Goal: Task Accomplishment & Management: Use online tool/utility

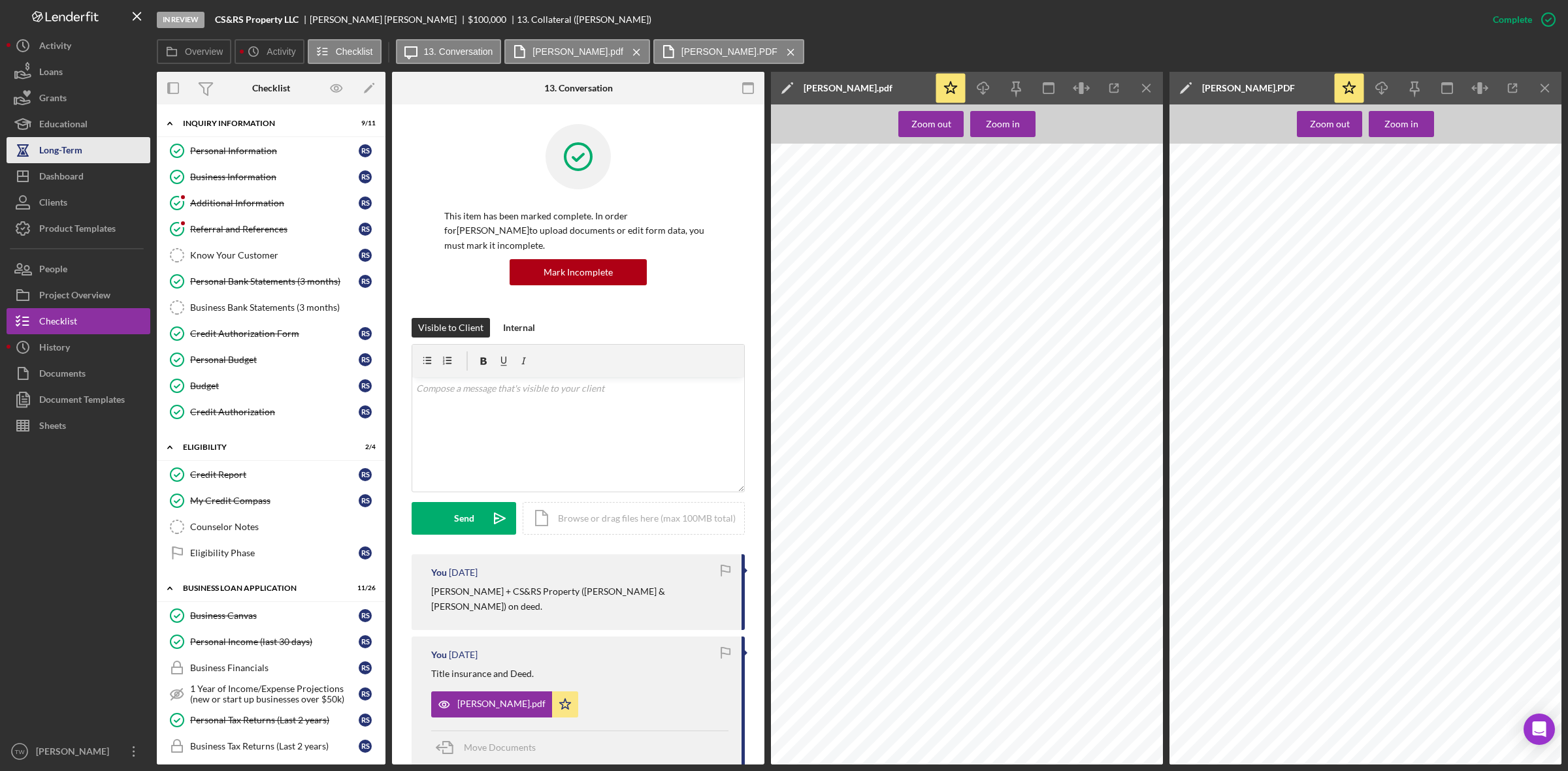
scroll to position [259, 0]
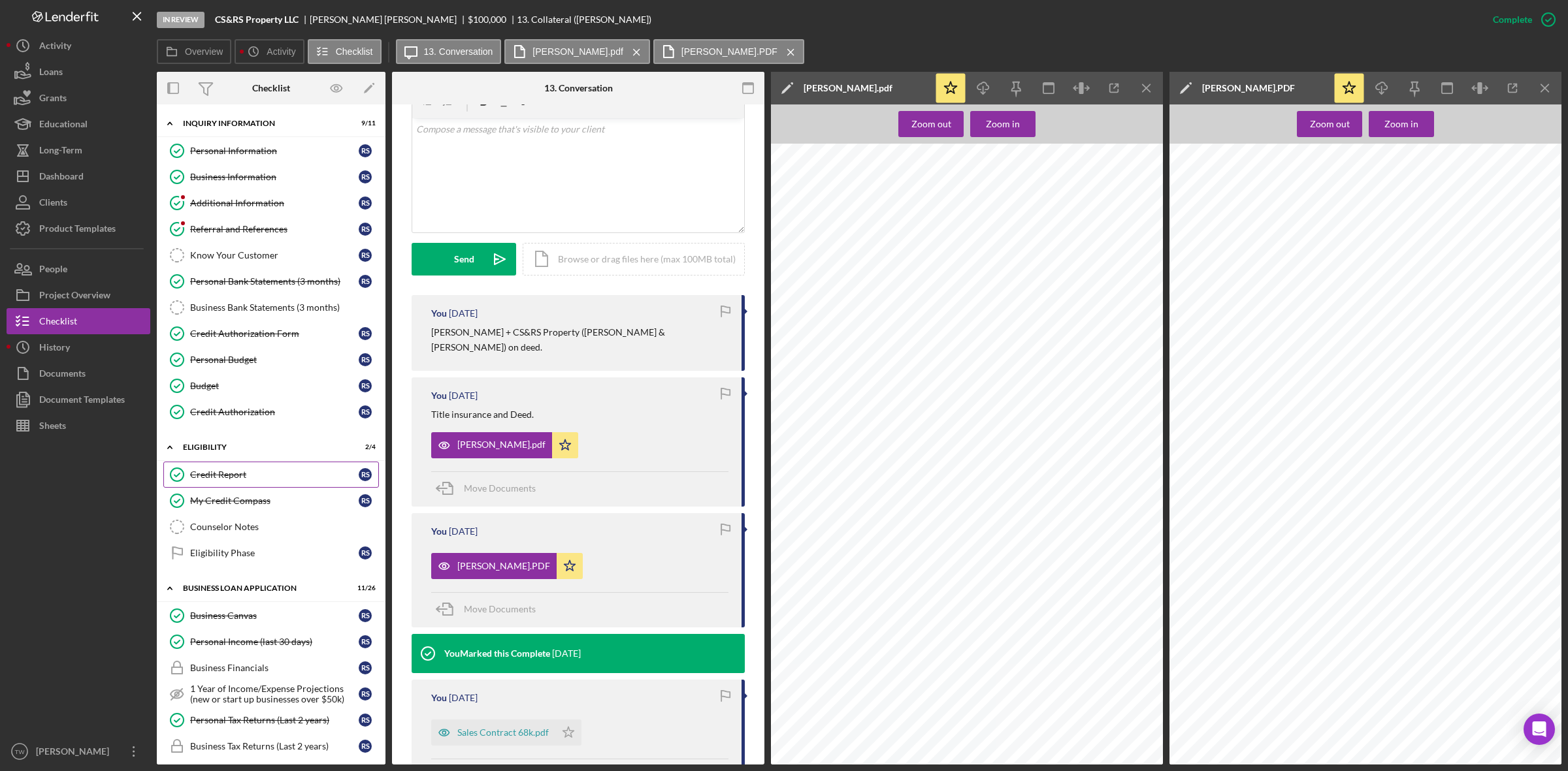
click at [238, 474] on div "Credit Report" at bounding box center [274, 475] width 168 height 10
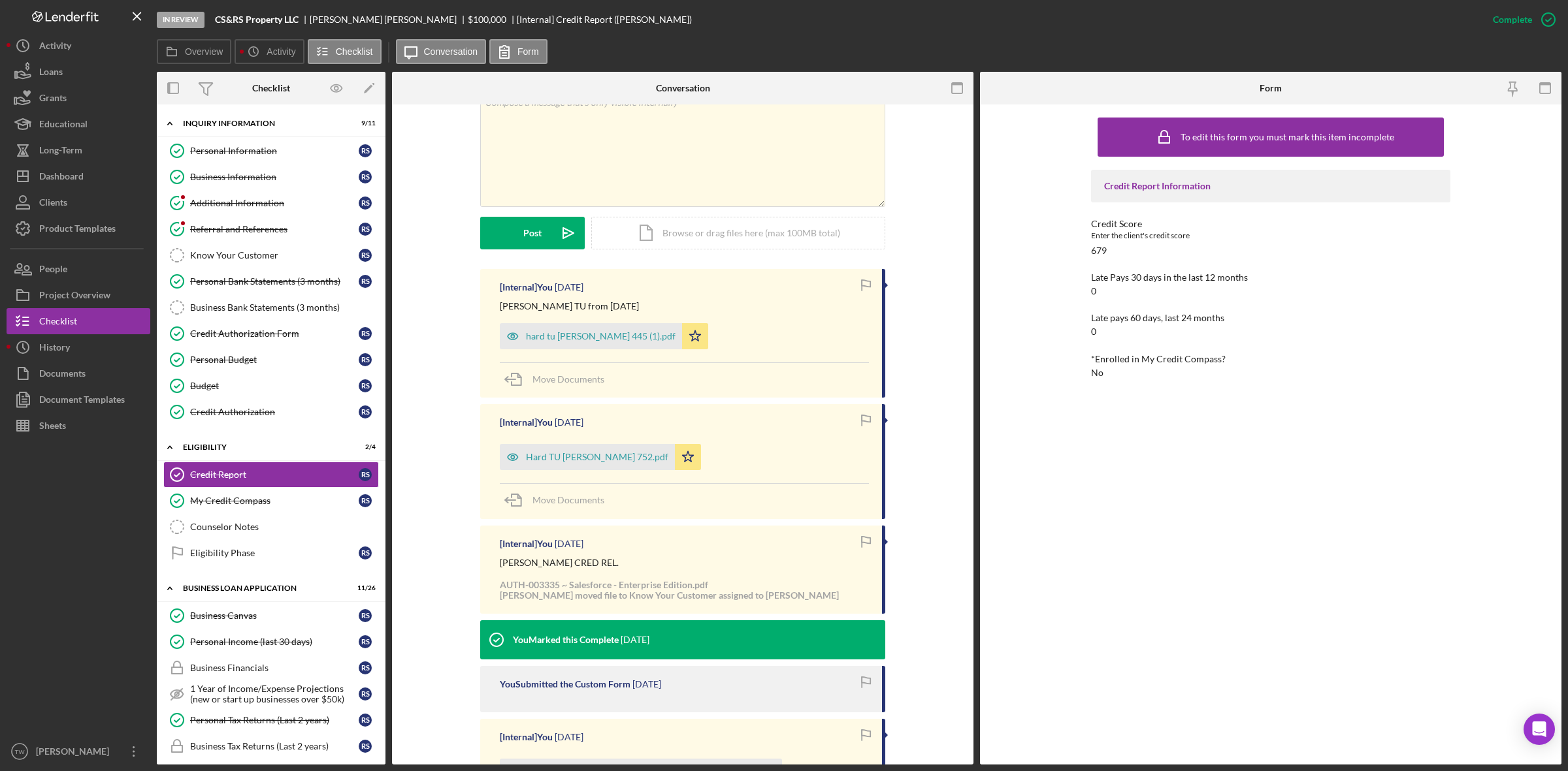
scroll to position [465, 0]
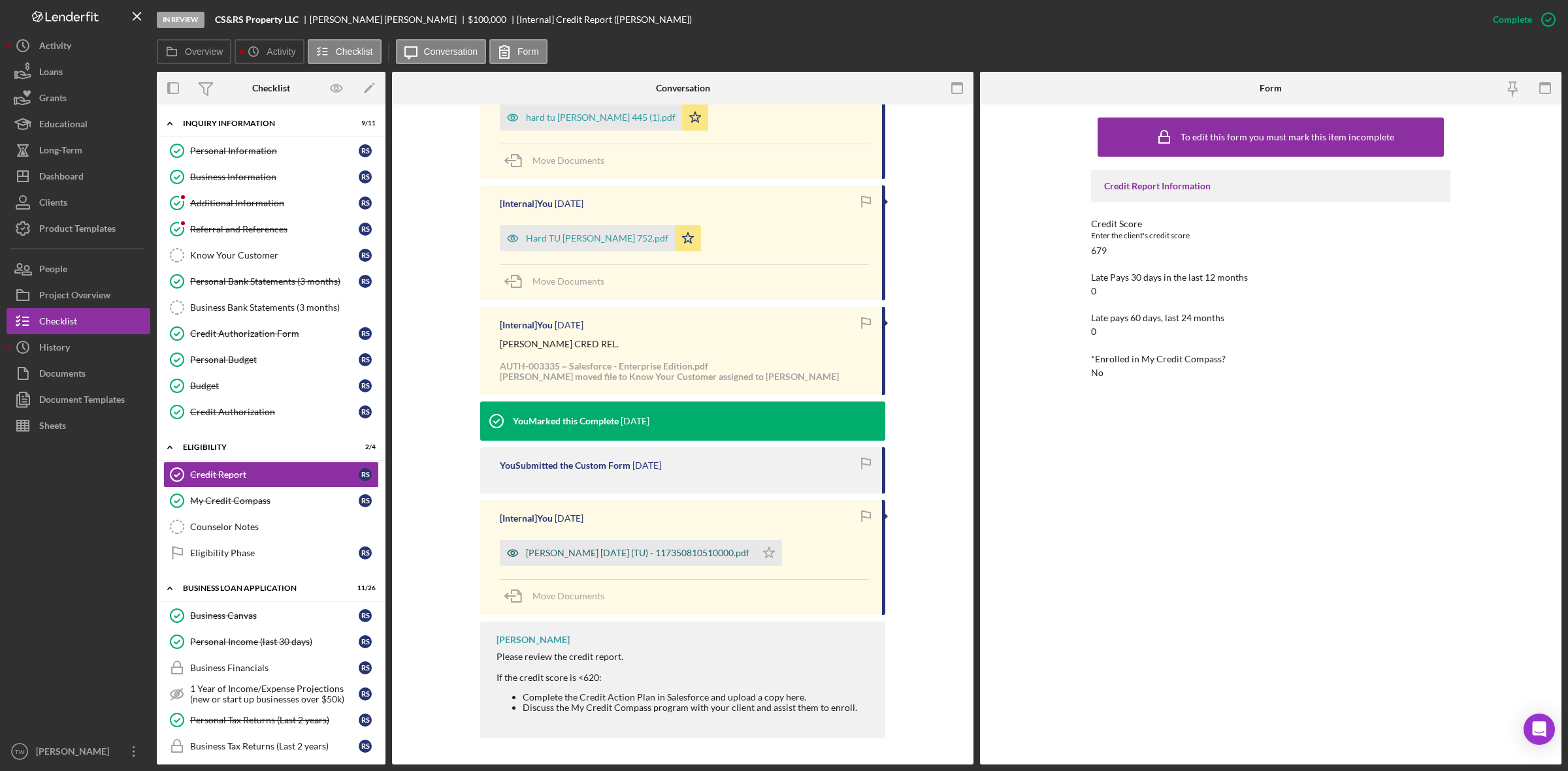
click at [579, 562] on div "[PERSON_NAME] [DATE] (TU) - 117350810510000.pdf" at bounding box center [628, 553] width 257 height 26
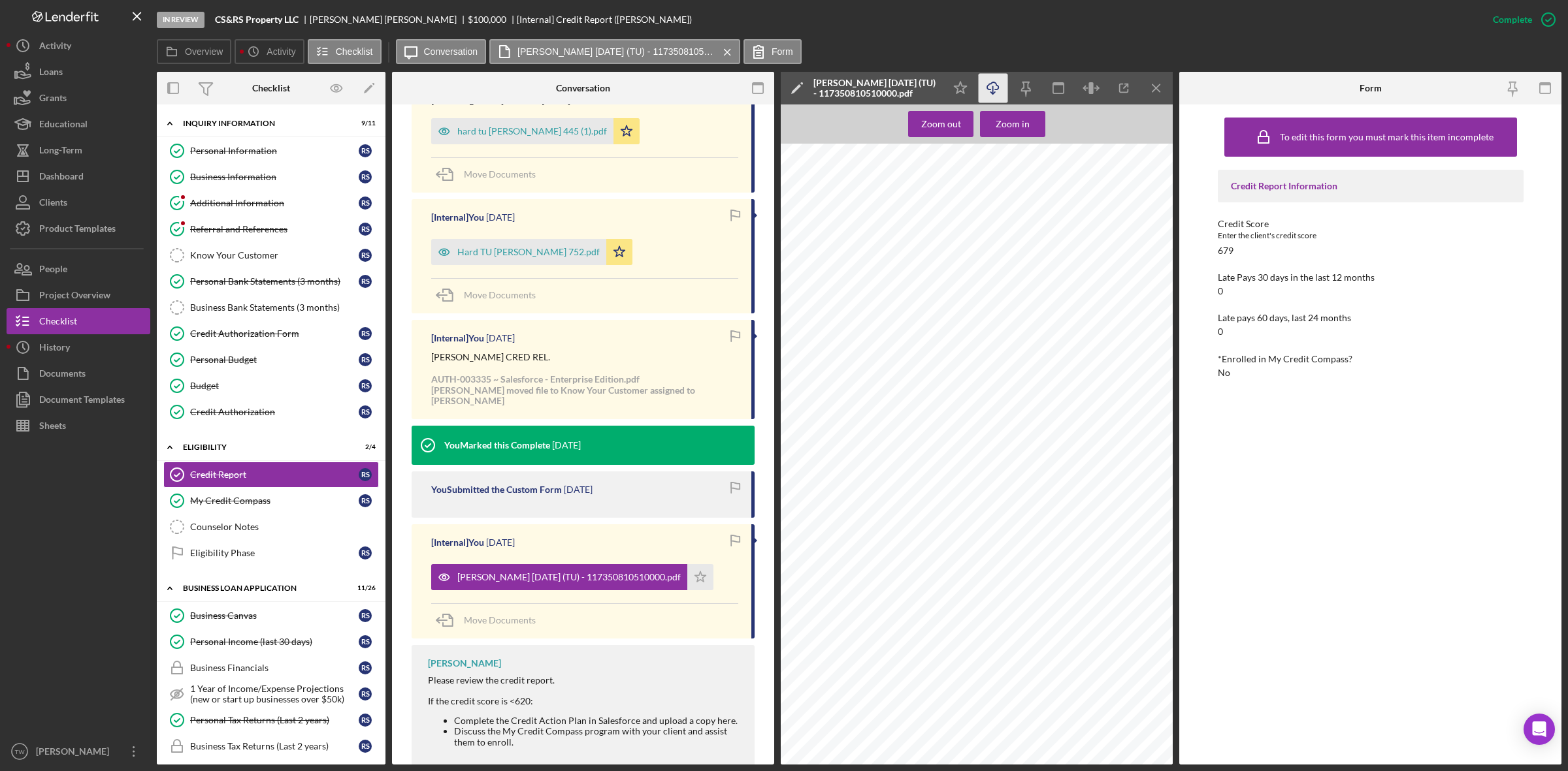
click at [990, 87] on icon "Icon/Download" at bounding box center [993, 88] width 29 height 29
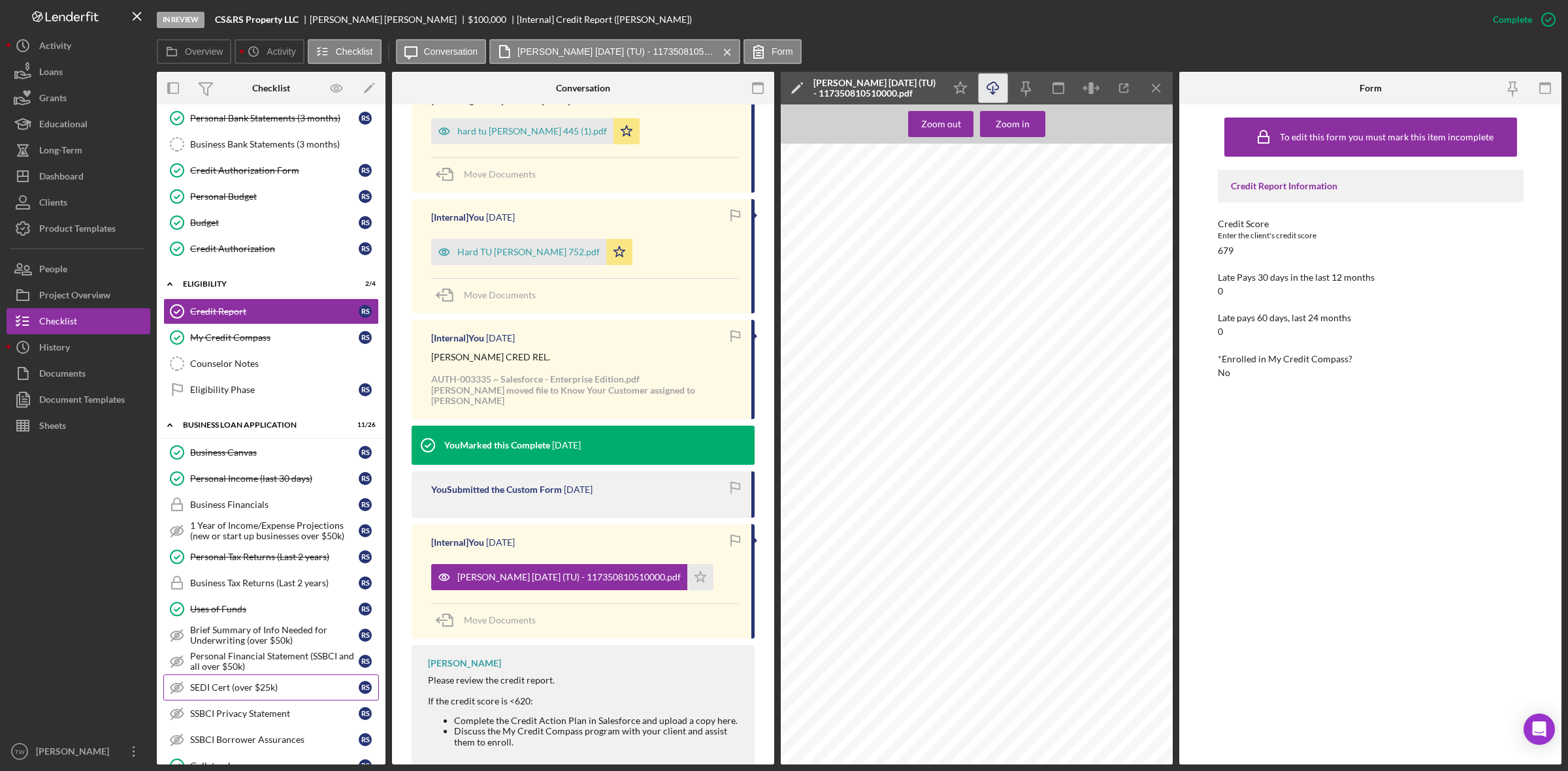
scroll to position [245, 0]
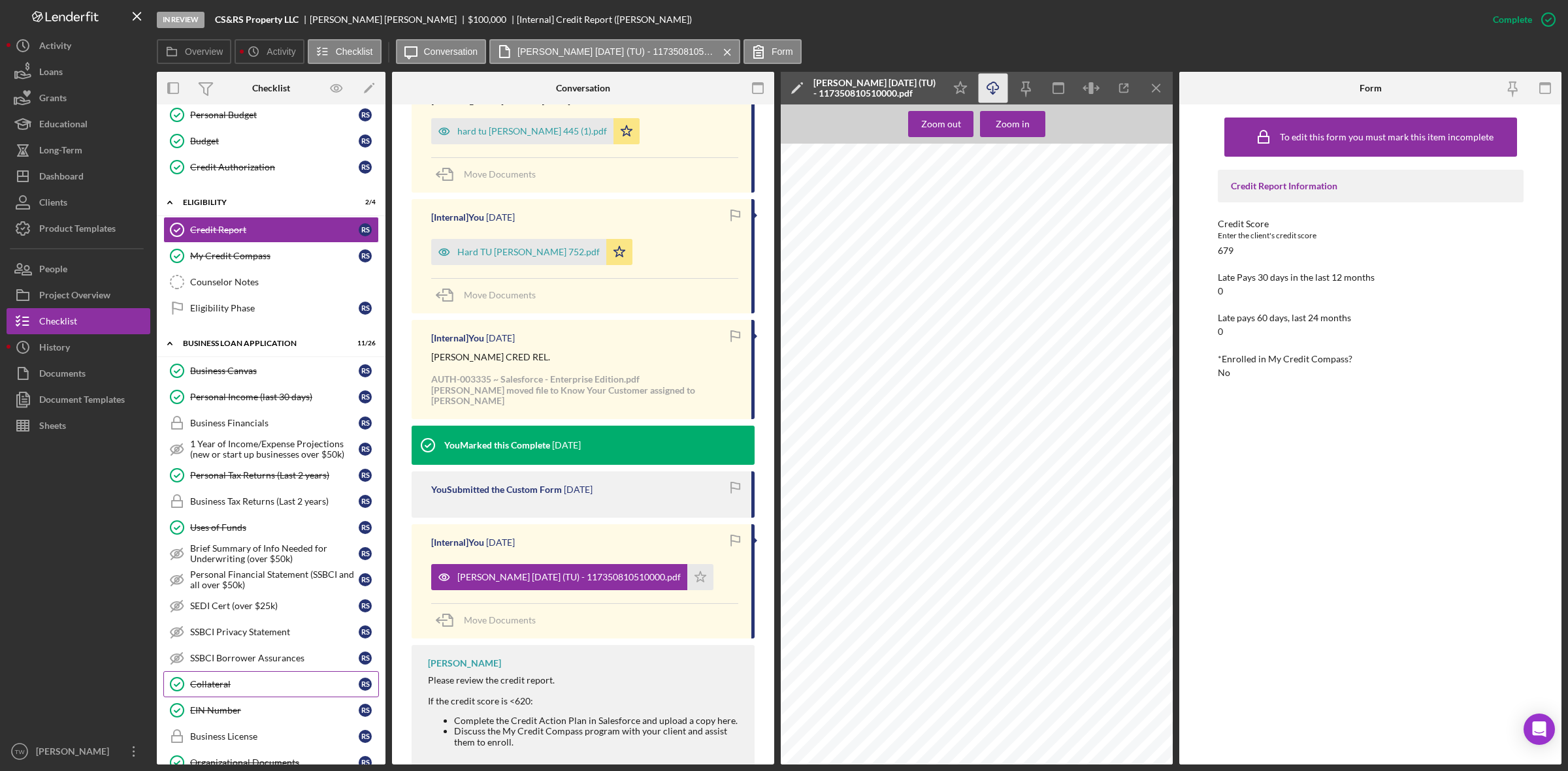
click at [245, 697] on link "Collateral Collateral R S" at bounding box center [270, 684] width 216 height 26
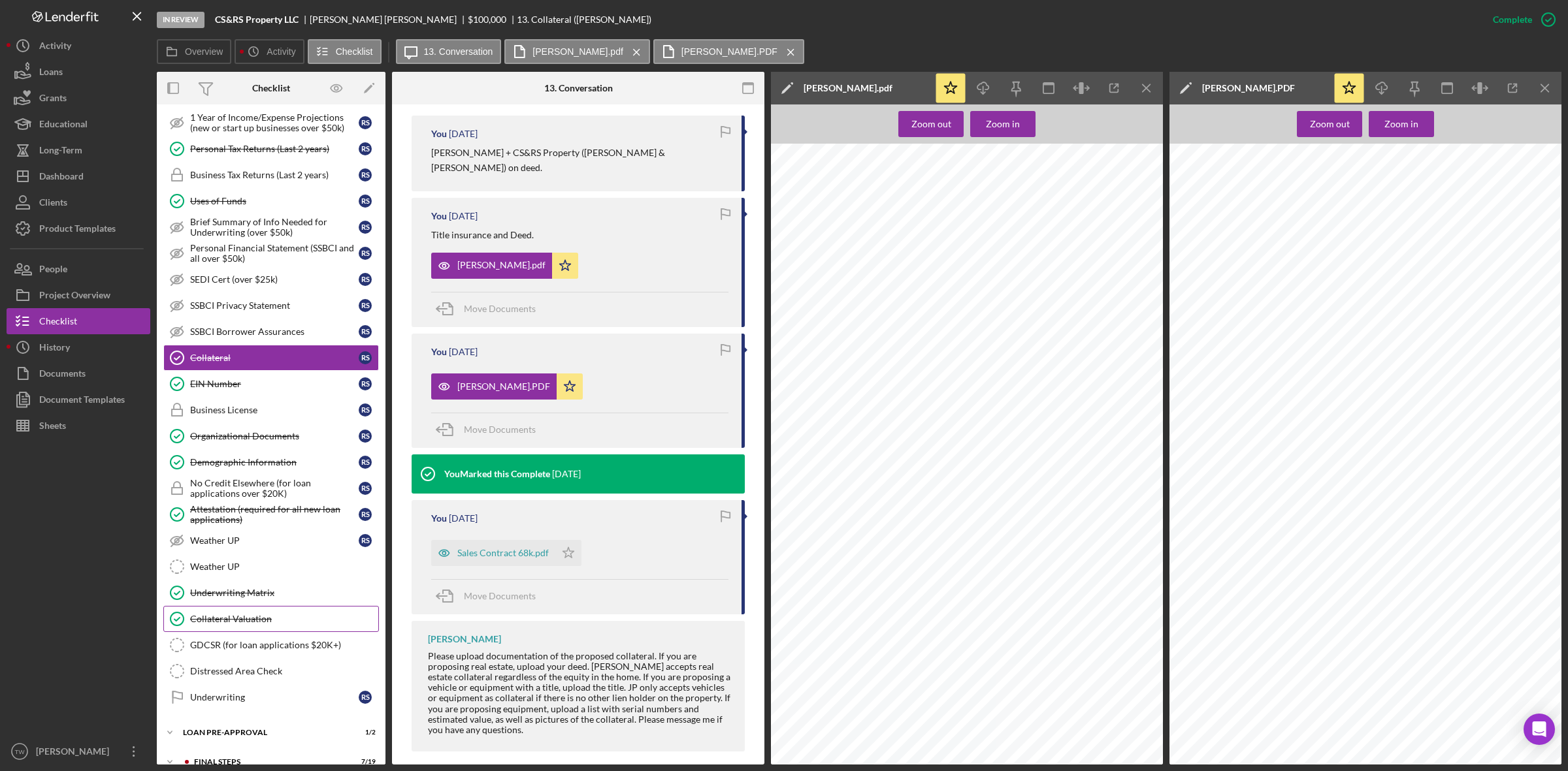
scroll to position [632, 0]
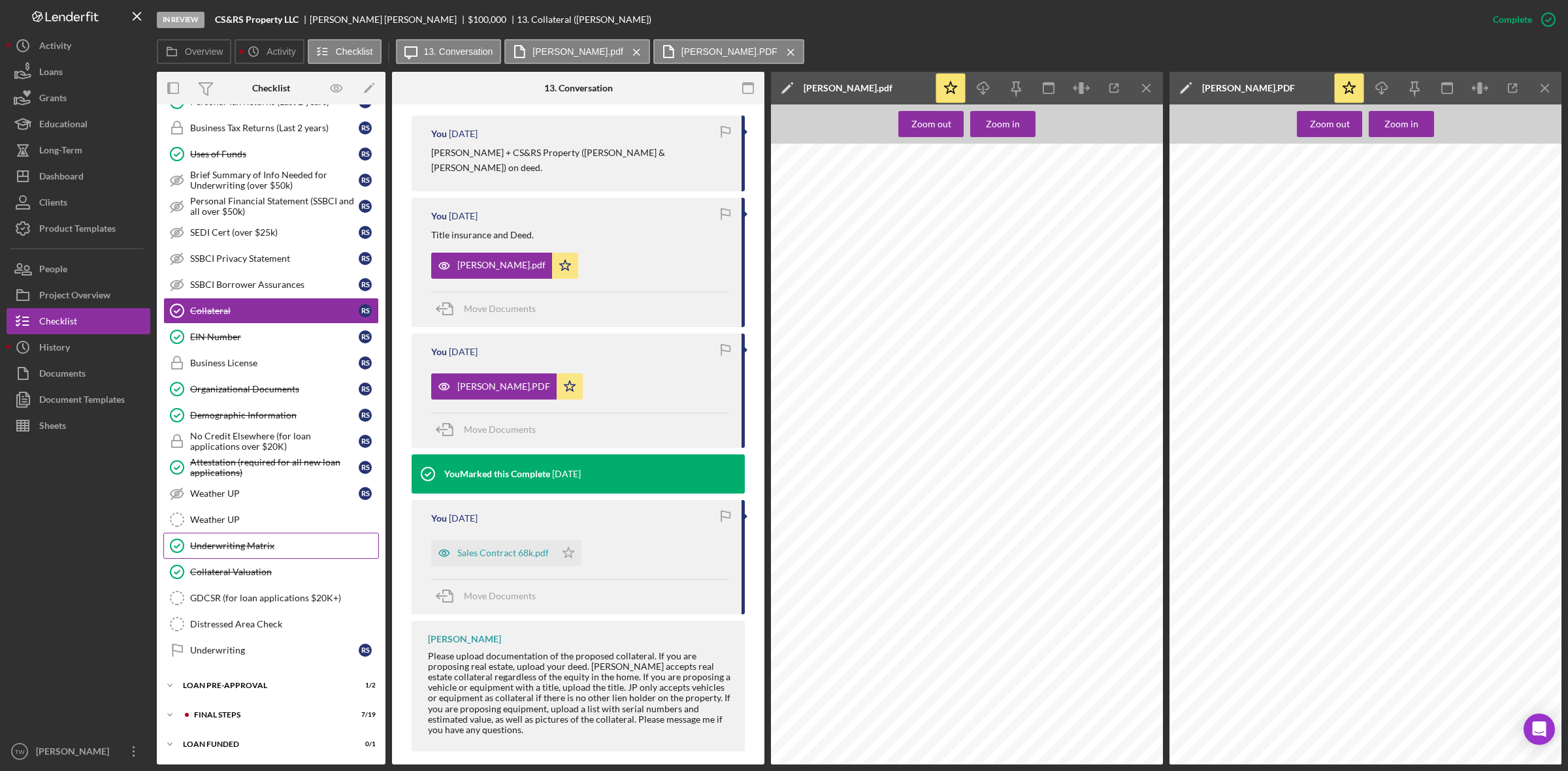
drag, startPoint x: 233, startPoint y: 576, endPoint x: 316, endPoint y: 556, distance: 85.4
click at [234, 577] on link "Collateral Valuation Collateral Valuation" at bounding box center [270, 572] width 216 height 26
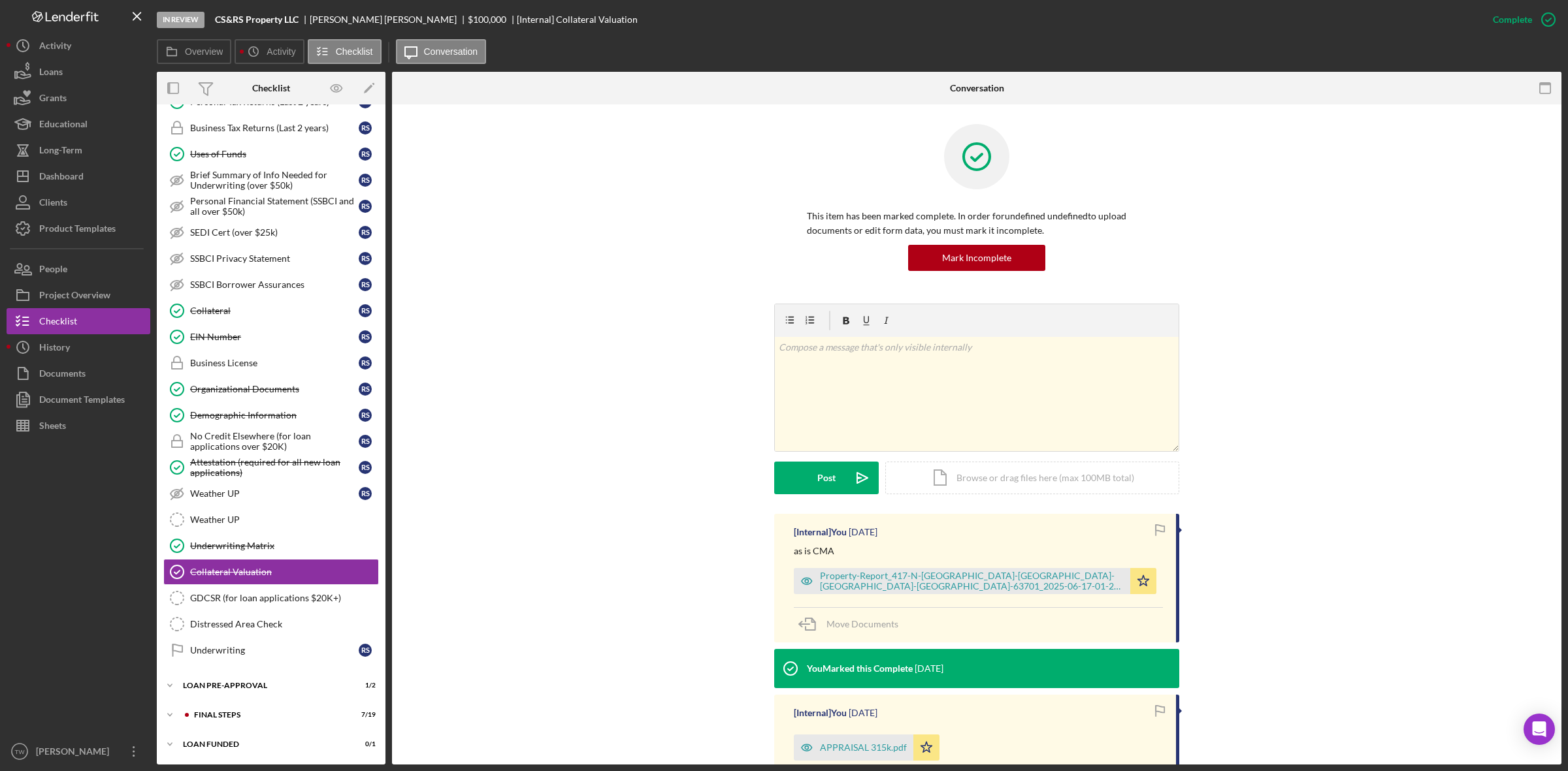
scroll to position [167, 0]
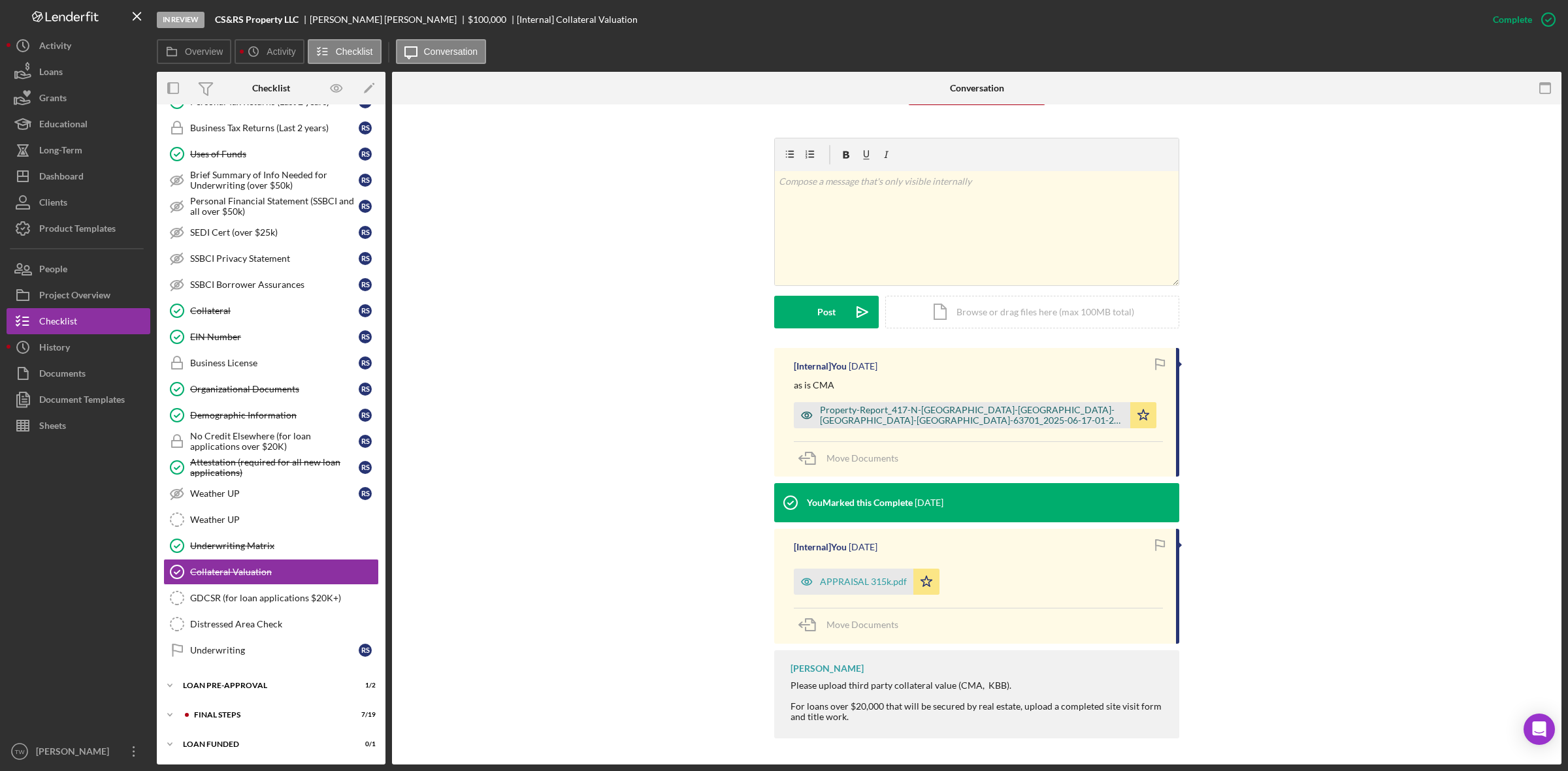
click at [944, 416] on div "Property-Report_417-N-[GEOGRAPHIC_DATA]-[GEOGRAPHIC_DATA]-[GEOGRAPHIC_DATA]-[GE…" at bounding box center [972, 415] width 304 height 21
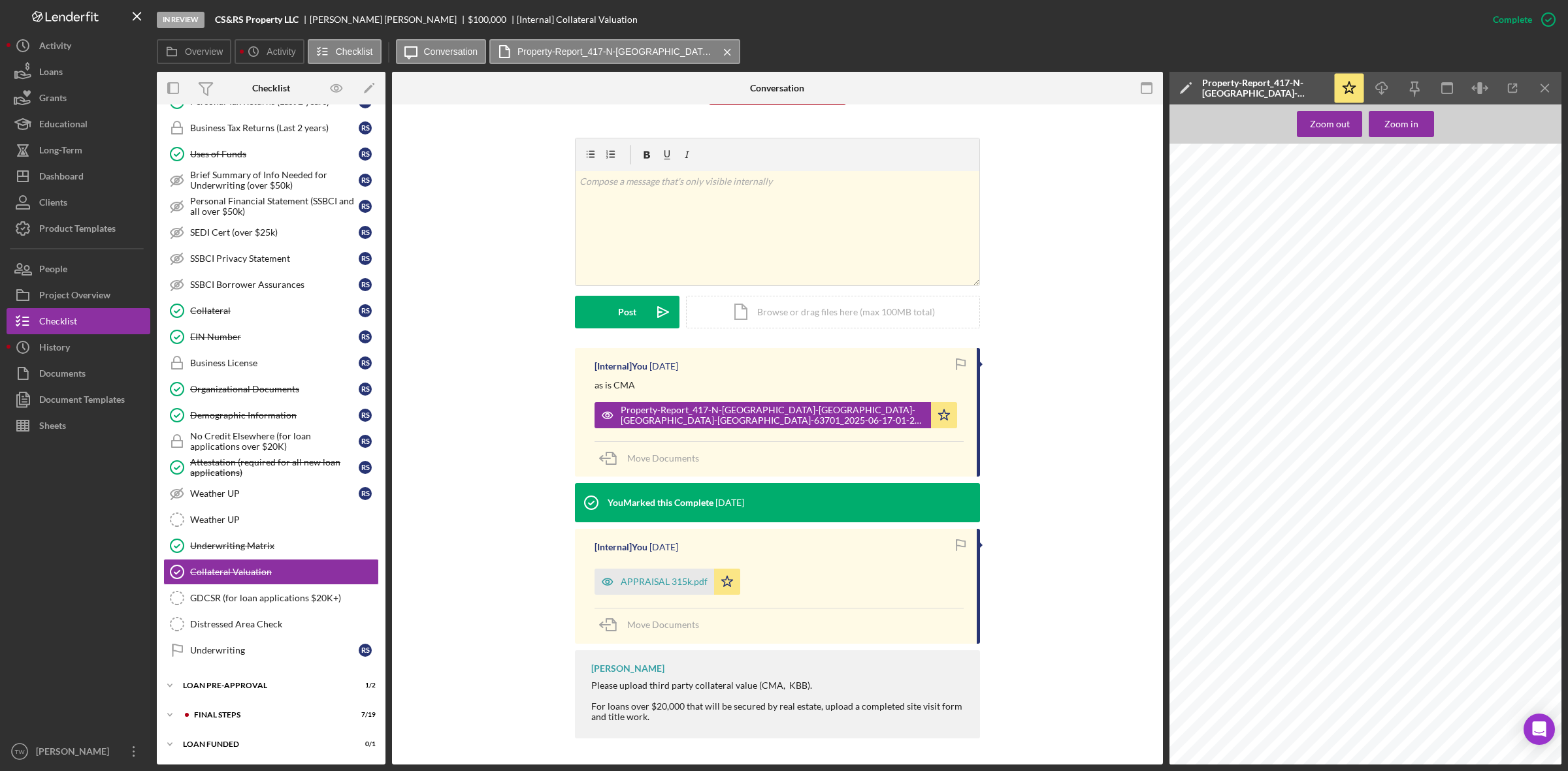
scroll to position [245, 0]
click at [595, 402] on button "Property-Report_417-N-[GEOGRAPHIC_DATA]-[GEOGRAPHIC_DATA]-[GEOGRAPHIC_DATA]-[GE…" at bounding box center [776, 415] width 362 height 26
click at [203, 689] on div "LOAN PRE-APPROVAL" at bounding box center [276, 685] width 186 height 8
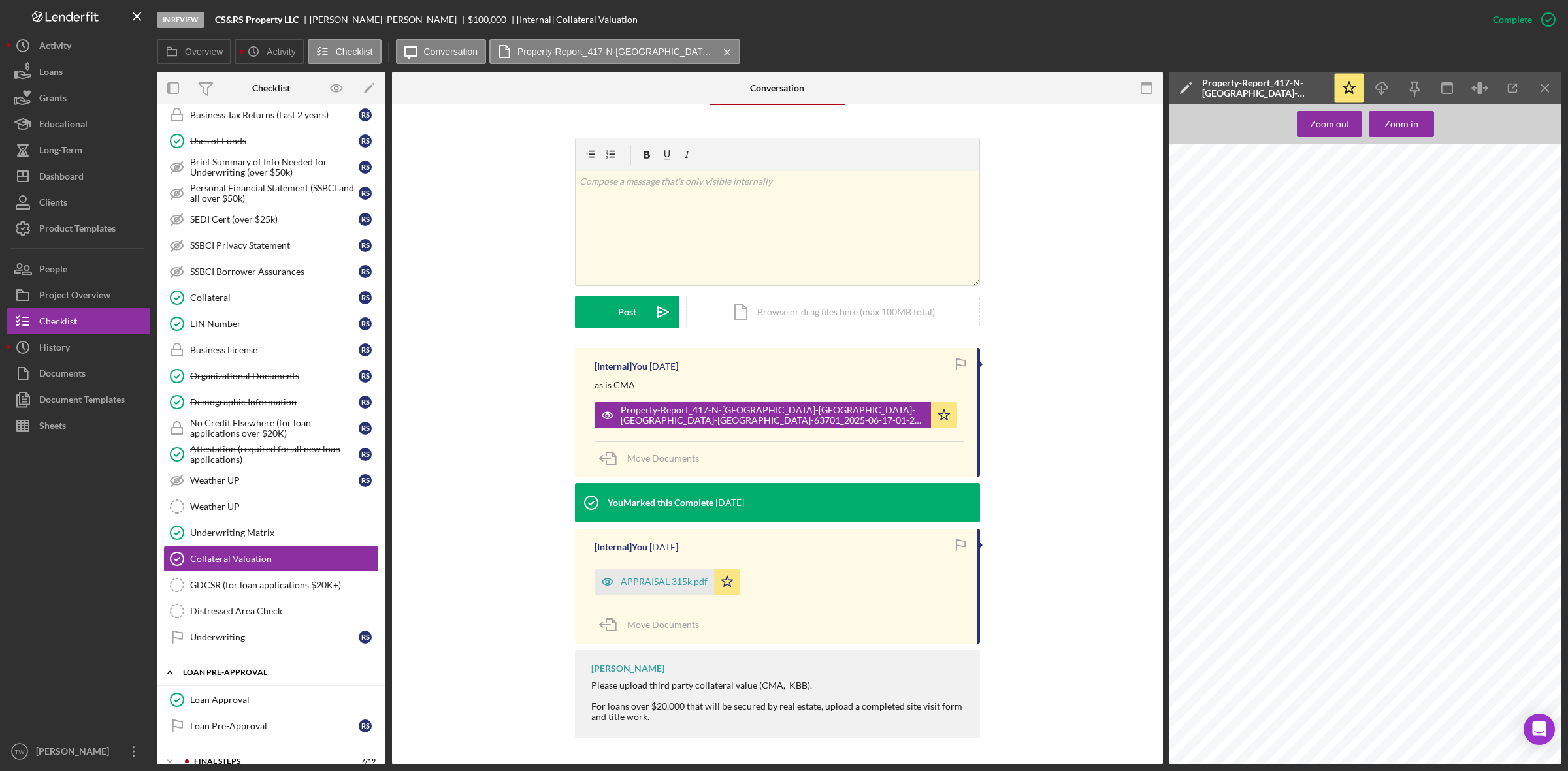
scroll to position [692, 0]
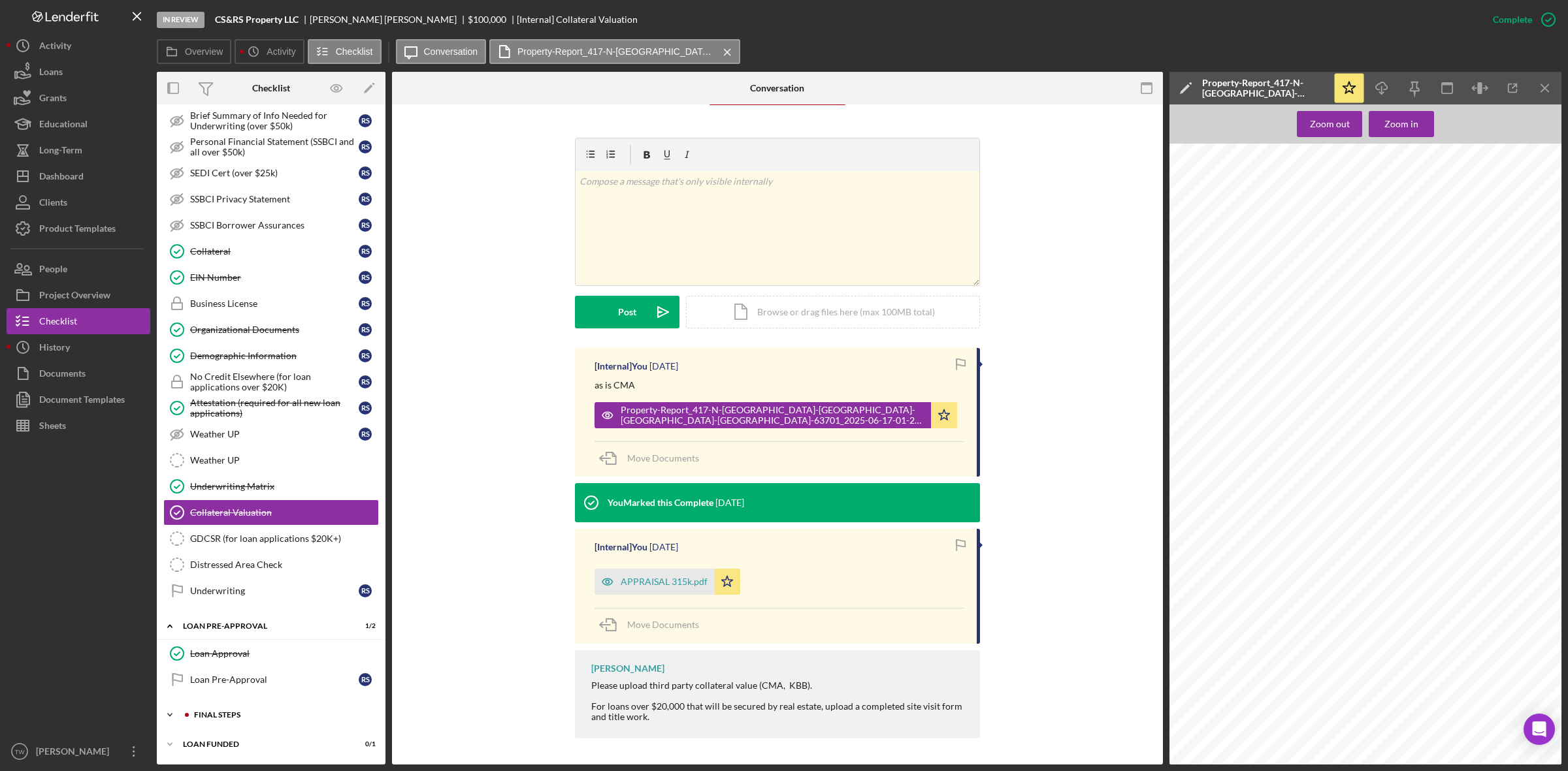
click at [217, 712] on div "FINAL STEPS" at bounding box center [282, 715] width 175 height 8
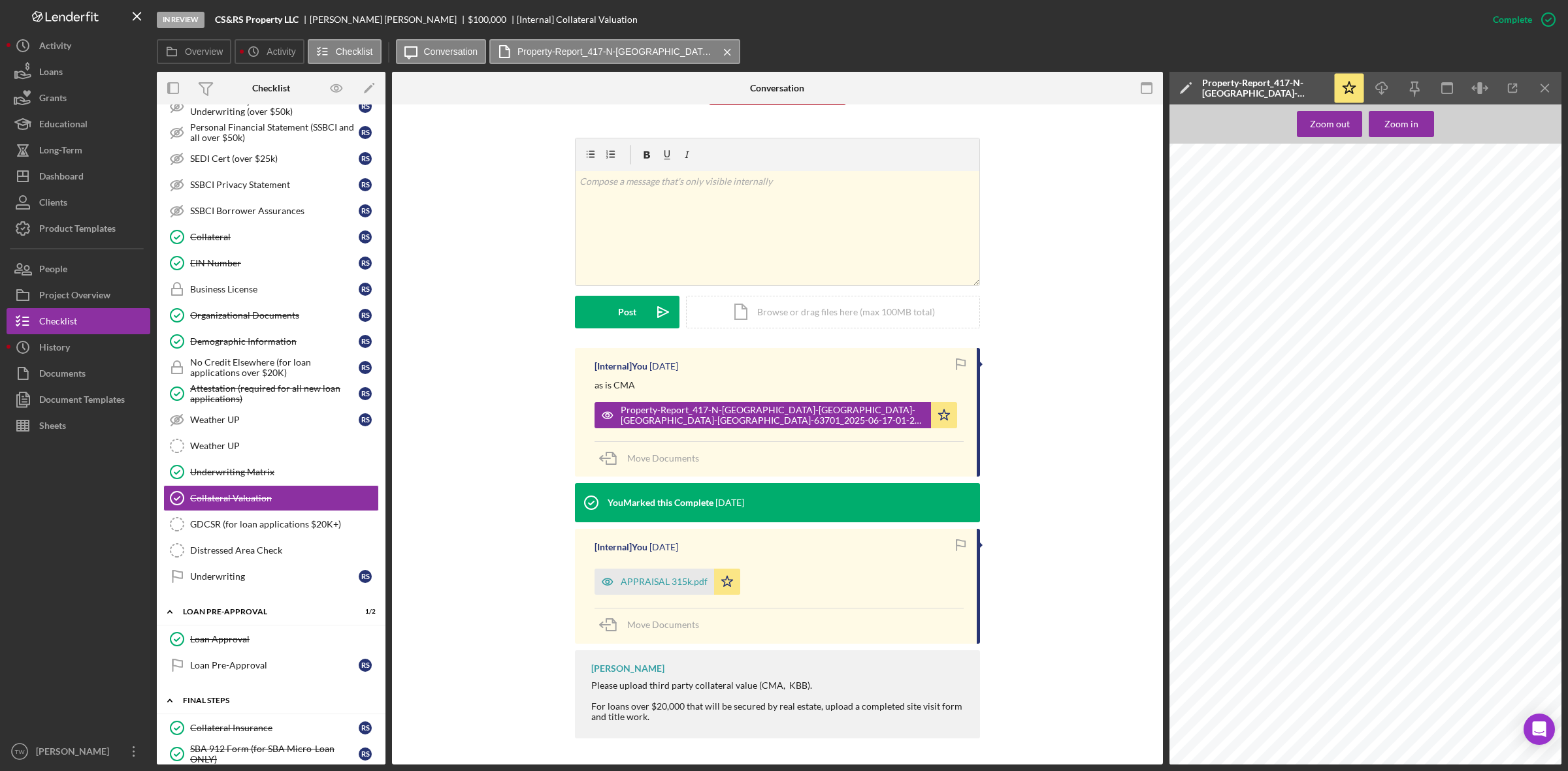
scroll to position [1182, 0]
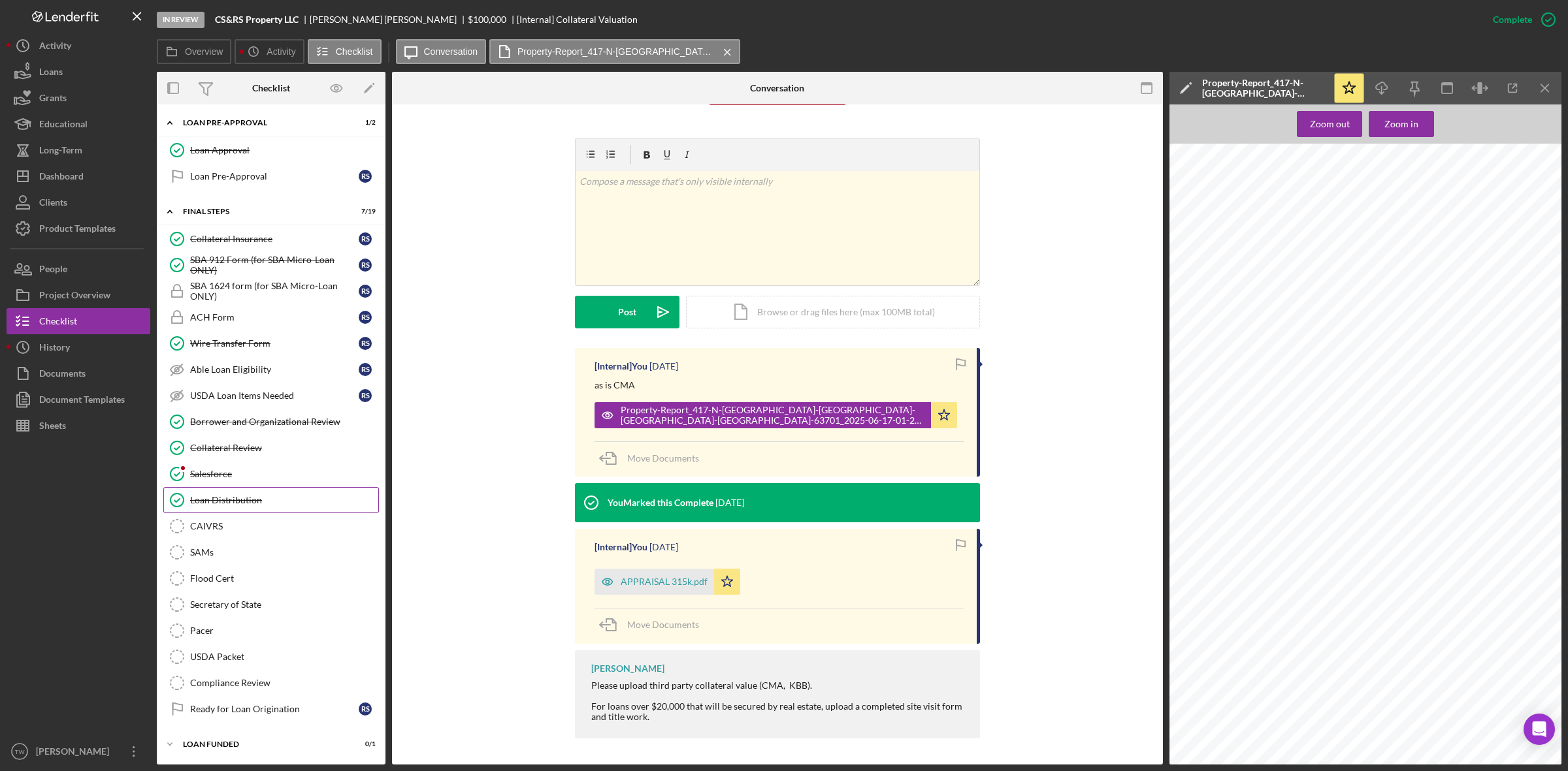
click at [322, 514] on link "Loan Distribution Loan Distribution" at bounding box center [270, 500] width 216 height 26
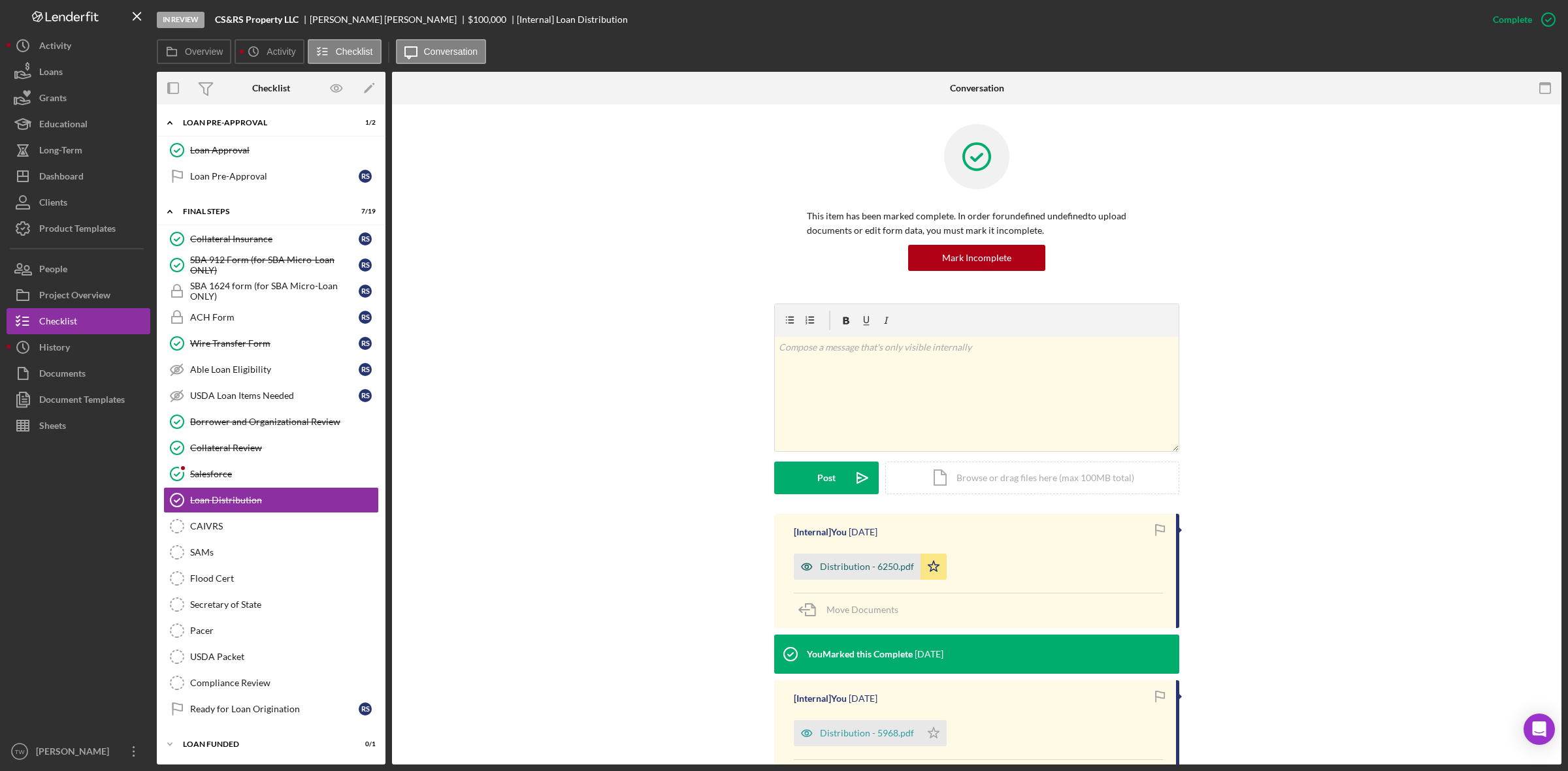
click at [874, 567] on div "Distribution - 6250.pdf" at bounding box center [867, 567] width 94 height 10
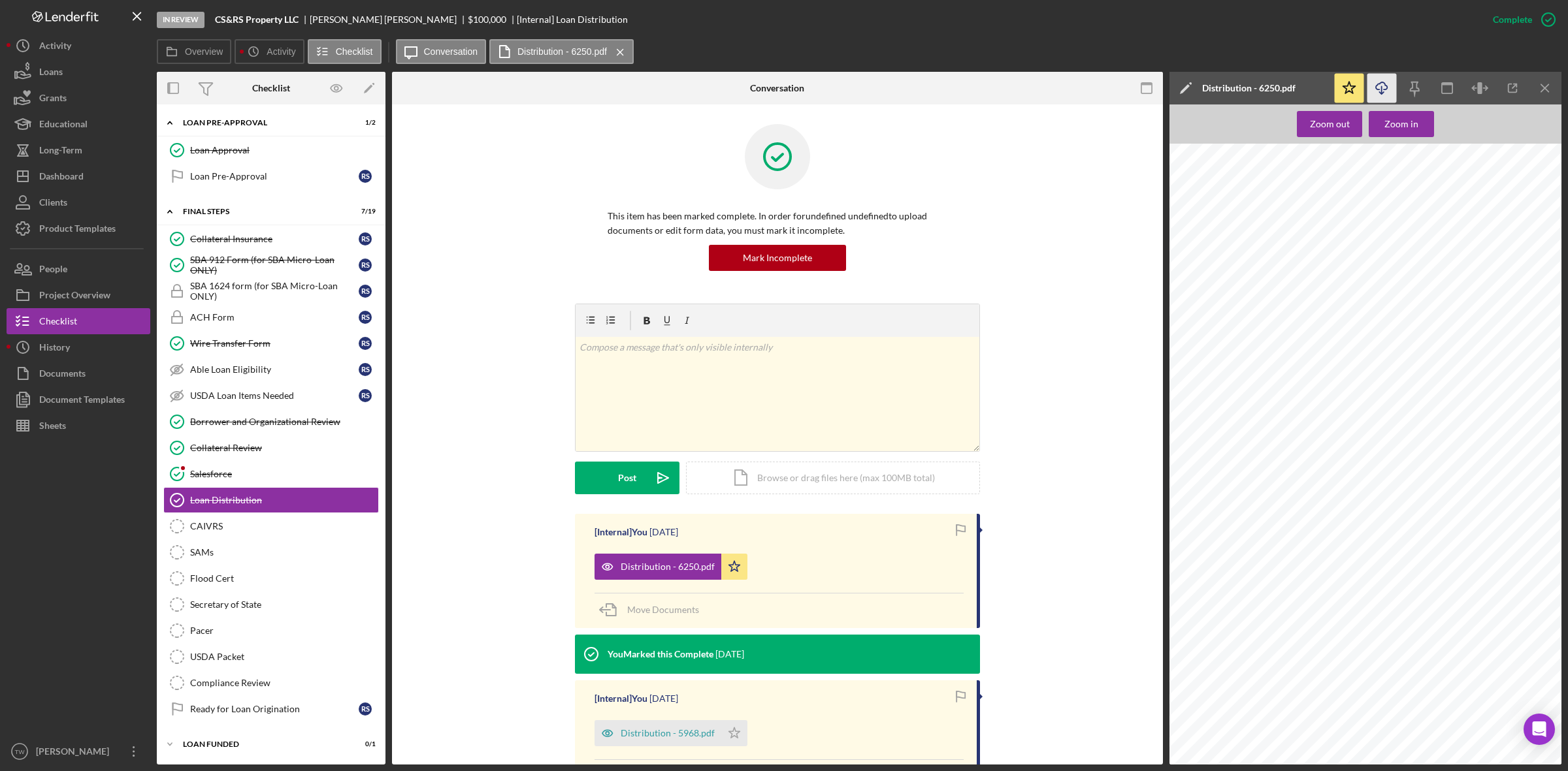
click at [1377, 83] on icon "button" at bounding box center [1382, 86] width 11 height 7
